Goal: Find specific page/section: Find specific page/section

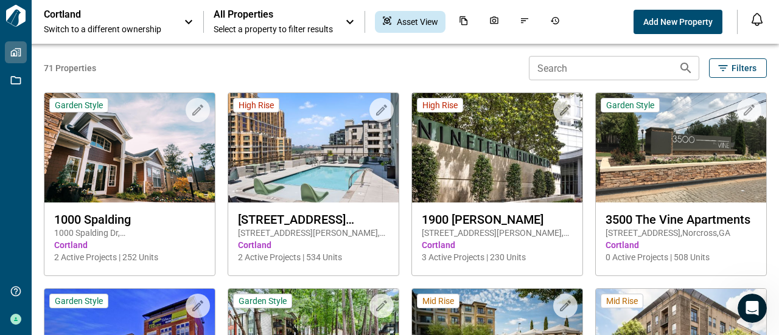
click at [573, 63] on input "Search" at bounding box center [599, 68] width 140 height 24
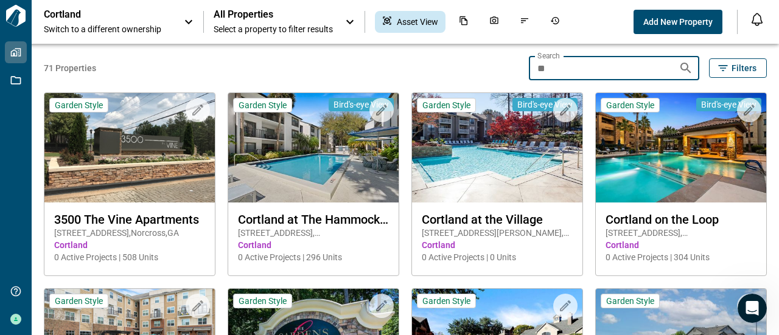
type input "*"
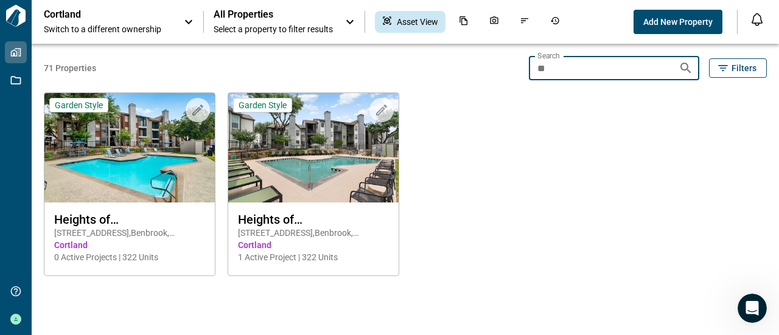
type input "*"
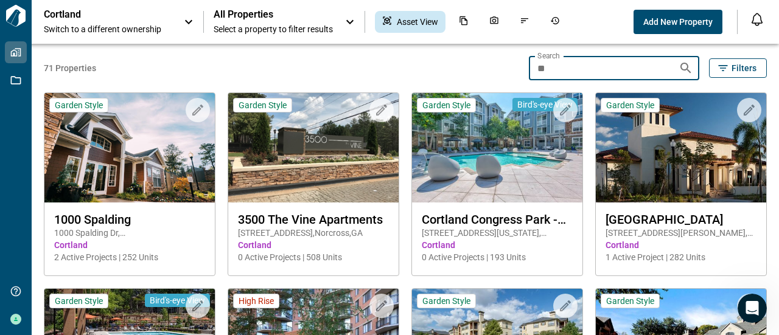
type input "*"
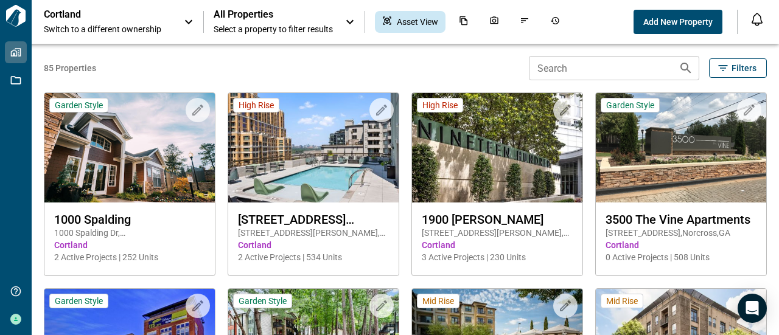
click at [624, 69] on input "Search" at bounding box center [599, 68] width 140 height 24
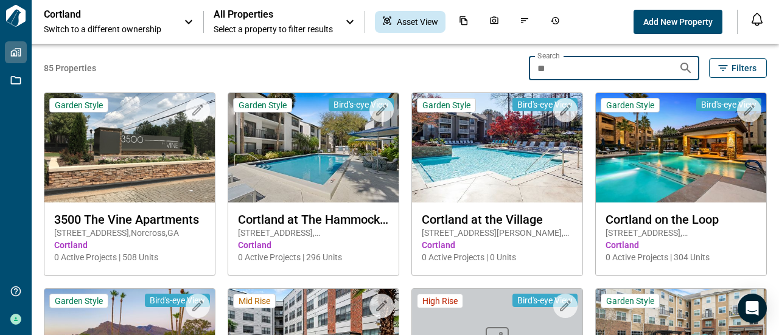
type input "*"
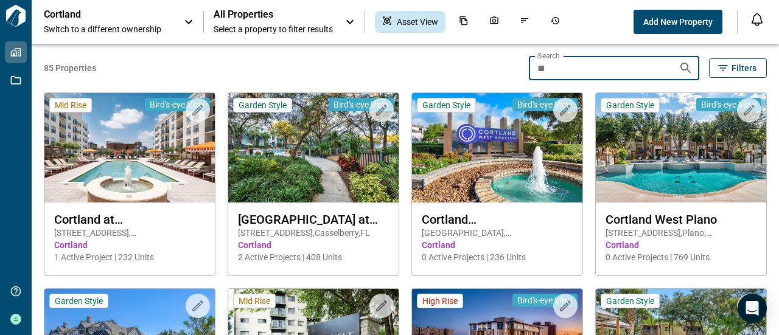
type input "*"
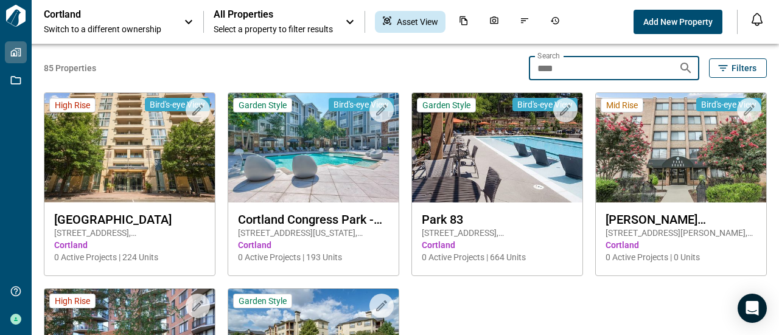
click at [564, 75] on input "****" at bounding box center [599, 68] width 140 height 24
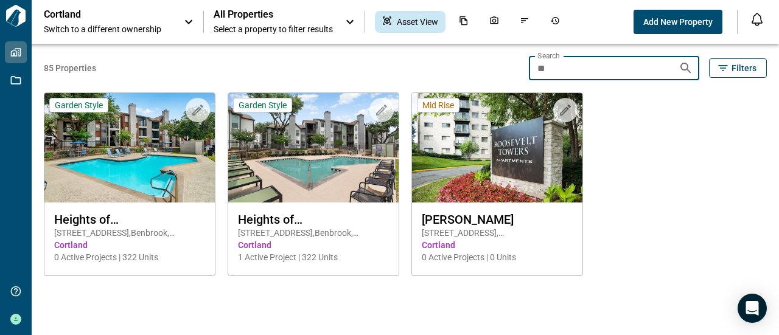
type input "*"
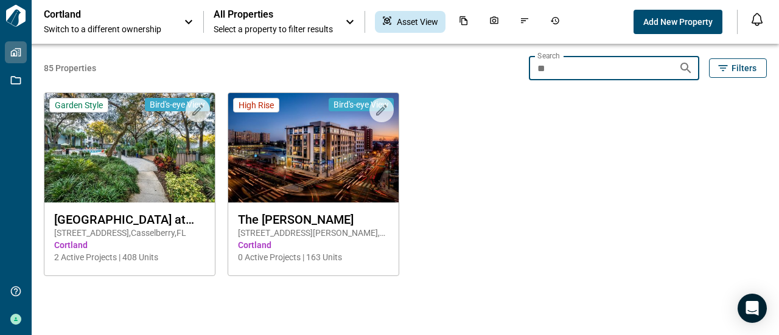
type input "*"
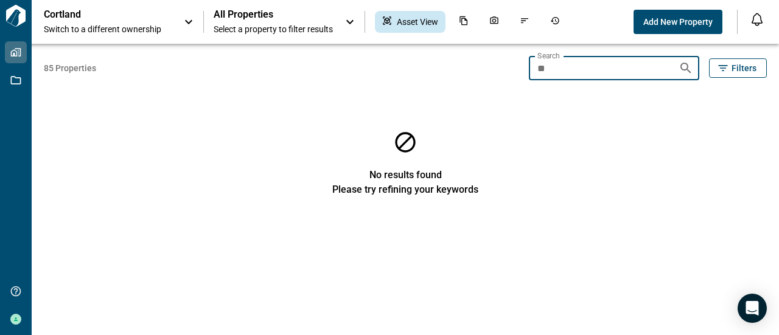
type input "*"
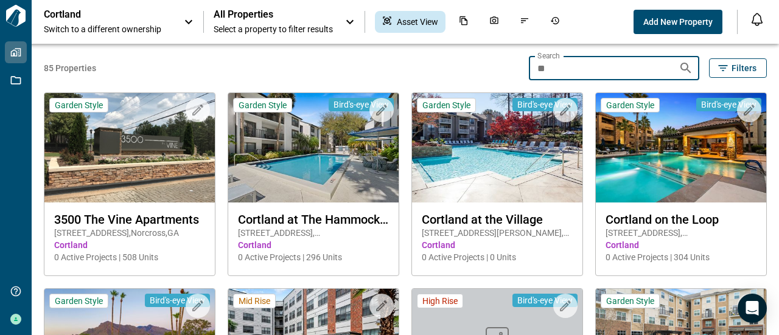
type input "*"
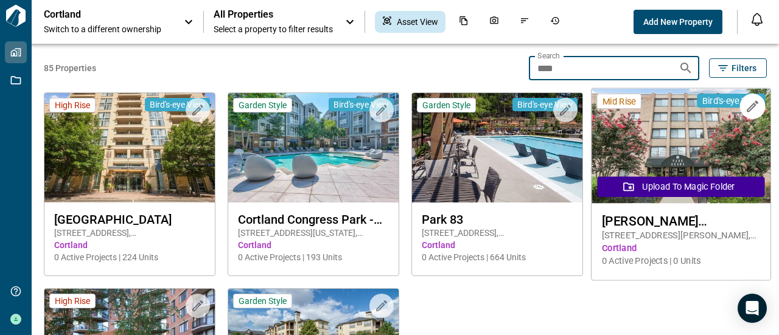
type input "****"
click at [636, 171] on img at bounding box center [681, 146] width 179 height 115
